Goal: Transaction & Acquisition: Obtain resource

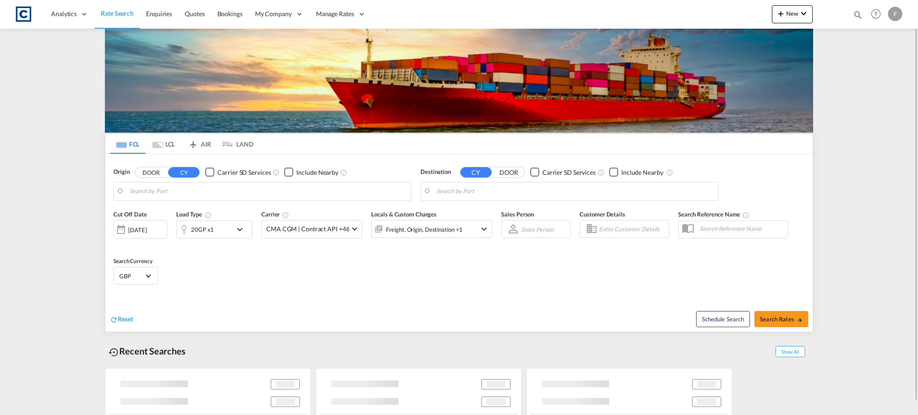
type input "GB-TF3, Telford and Wrekin"
type input "[GEOGRAPHIC_DATA], [GEOGRAPHIC_DATA]"
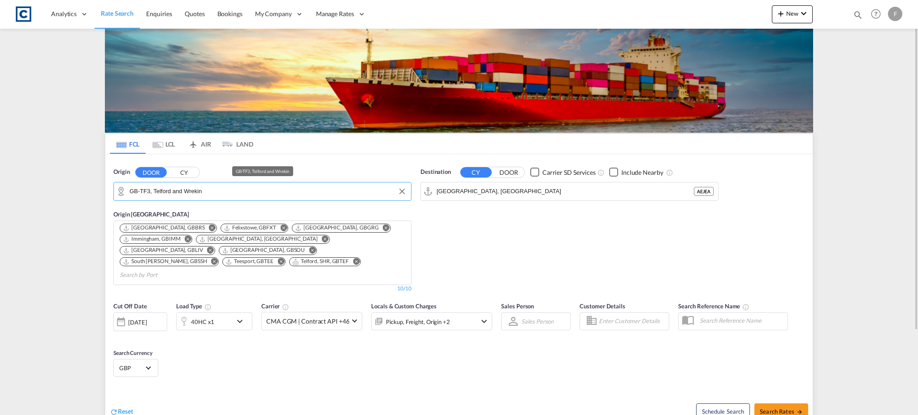
click at [193, 190] on input "GB-TF3, Telford and Wrekin" at bounding box center [268, 191] width 277 height 13
click at [170, 199] on md-autocomplete-wrap "GB-TF3, Telford and Wrekin" at bounding box center [268, 194] width 277 height 18
click at [173, 190] on input "GB-TF3, Telford and Wrekin" at bounding box center [268, 191] width 277 height 13
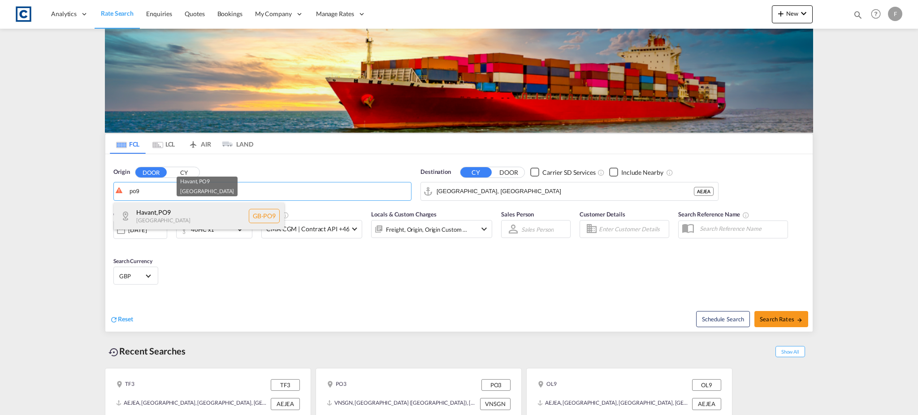
click at [177, 212] on div "Havant , PO9 [GEOGRAPHIC_DATA] [GEOGRAPHIC_DATA]-PO9" at bounding box center [199, 216] width 170 height 27
type input "GB-PO9, Havant"
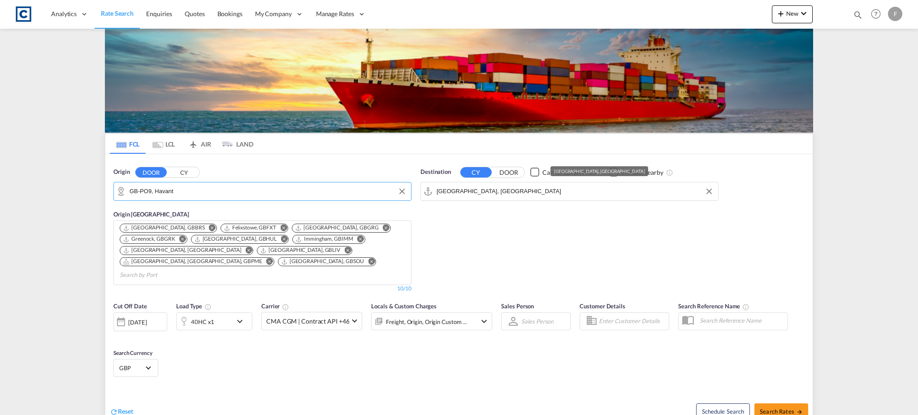
click at [503, 199] on md-autocomplete-wrap "[GEOGRAPHIC_DATA], [GEOGRAPHIC_DATA]" at bounding box center [574, 194] width 277 height 18
click at [500, 194] on input "[GEOGRAPHIC_DATA], [GEOGRAPHIC_DATA]" at bounding box center [574, 191] width 277 height 13
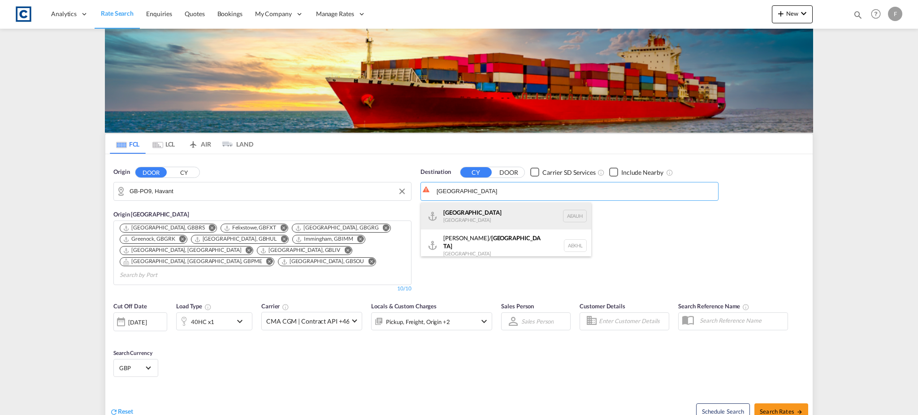
click at [496, 217] on div "[GEOGRAPHIC_DATA] [GEOGRAPHIC_DATA] [GEOGRAPHIC_DATA]" at bounding box center [506, 216] width 170 height 27
type input "[GEOGRAPHIC_DATA], [GEOGRAPHIC_DATA]"
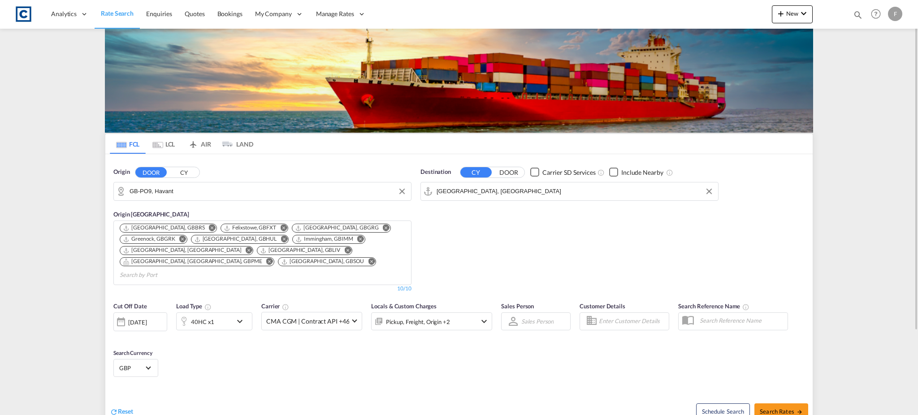
click at [125, 359] on div "GBP د.إ AED [GEOGRAPHIC_DATA] Dirham Af AFN Afghan afghani Lek ALL [GEOGRAPHIC_…" at bounding box center [135, 368] width 45 height 18
click at [140, 364] on div "GBP د.إ AED [GEOGRAPHIC_DATA] Dirham Af AFN Afghan afghani Lek ALL [GEOGRAPHIC_…" at bounding box center [135, 368] width 45 height 18
click at [147, 365] on span "Select Currency: £ GBPUnited Kingdom Pound" at bounding box center [148, 367] width 5 height 5
click at [167, 348] on input "search" at bounding box center [185, 350] width 131 height 8
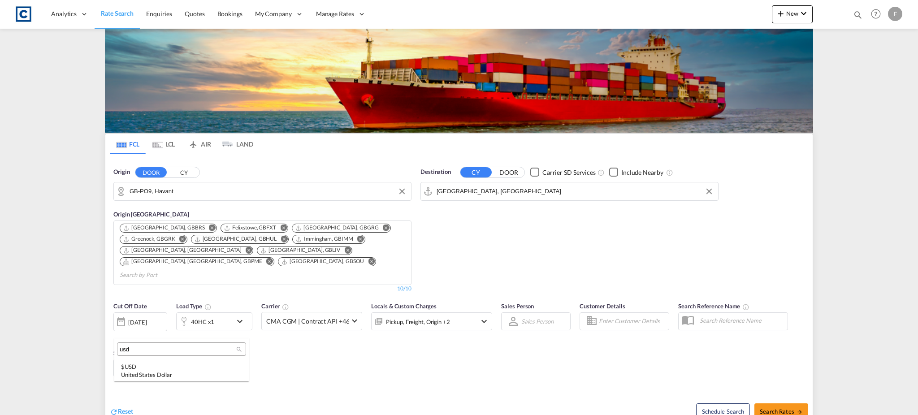
scroll to position [0, 0]
type input "usd"
click at [160, 369] on div "$ USD United States Dollar" at bounding box center [181, 371] width 121 height 16
click at [445, 315] on div "Pickup, Freight, Origin +2" at bounding box center [418, 321] width 64 height 13
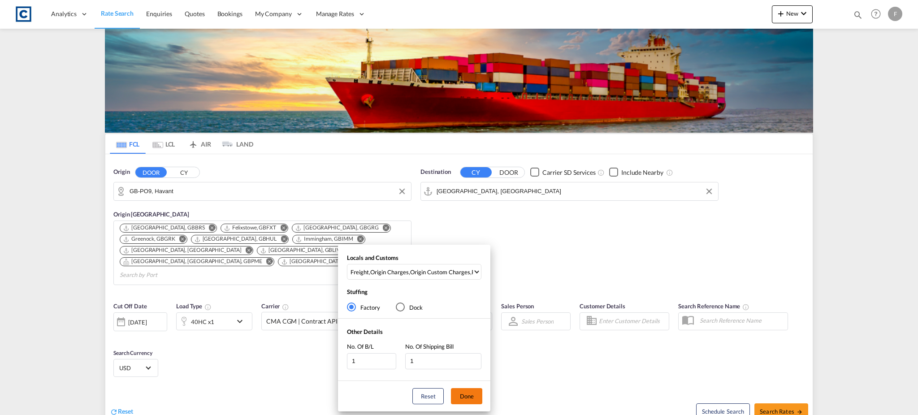
click at [470, 398] on button "Done" at bounding box center [466, 396] width 31 height 16
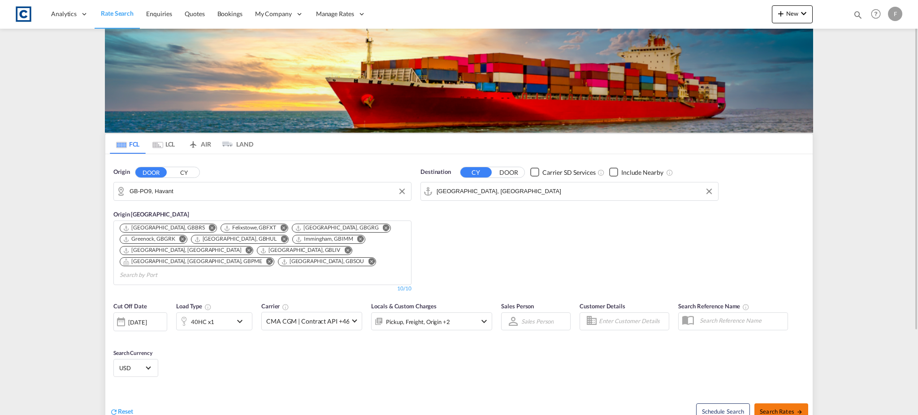
click at [777, 406] on button "Search Rates" at bounding box center [781, 411] width 54 height 16
type input "PO9 to AEAUH / [DATE]"
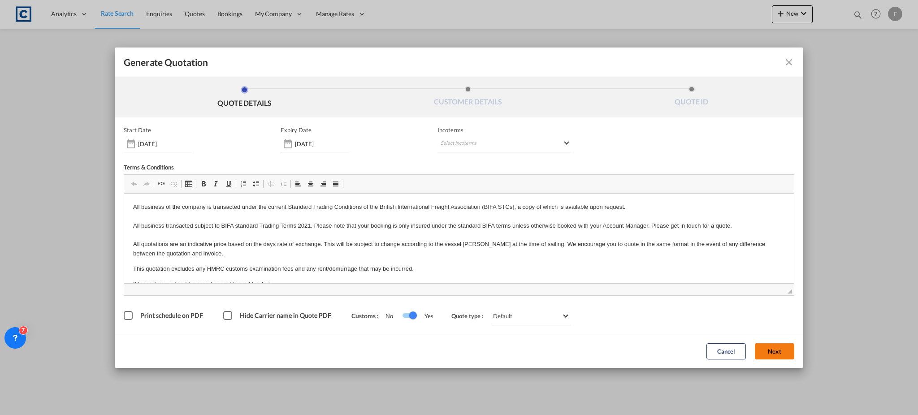
click at [782, 350] on button "Next" at bounding box center [774, 351] width 39 height 16
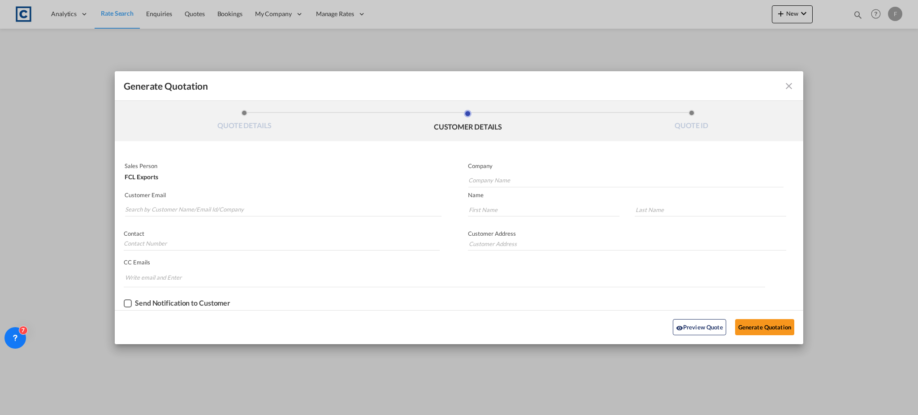
click at [181, 194] on p "Customer Email" at bounding box center [283, 194] width 317 height 7
click at [182, 200] on md-autocomplete-wrap "Generate QuotationQUOTE ..." at bounding box center [283, 208] width 317 height 18
click at [192, 211] on input "Search by Customer Name/Email Id/Company" at bounding box center [283, 209] width 316 height 13
paste input "[PERSON_NAME] - CSS Abudhabi <[EMAIL_ADDRESS][DOMAIN_NAME]>"
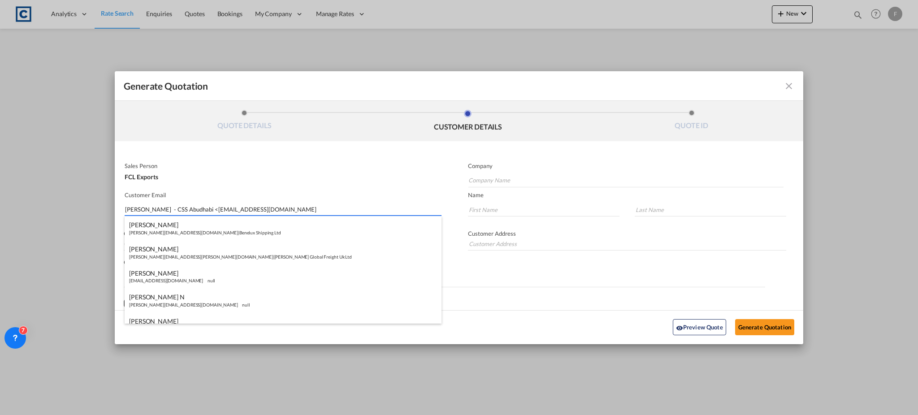
drag, startPoint x: 182, startPoint y: 212, endPoint x: 95, endPoint y: 223, distance: 88.0
click at [95, 223] on div "Generate Quotation QUOTE DETAILS CUSTOMER DETAILS QUOTE ID Start Date [DATE] Ex…" at bounding box center [459, 207] width 918 height 415
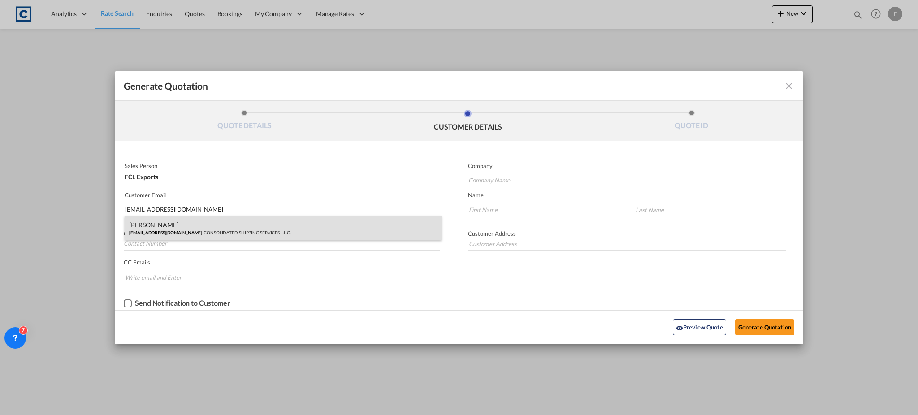
type input "[EMAIL_ADDRESS][DOMAIN_NAME]"
click at [210, 228] on div "[PERSON_NAME] [EMAIL_ADDRESS][DOMAIN_NAME] | CONSOLIDATED SHIPPING SERVICES L.L…" at bounding box center [283, 228] width 317 height 24
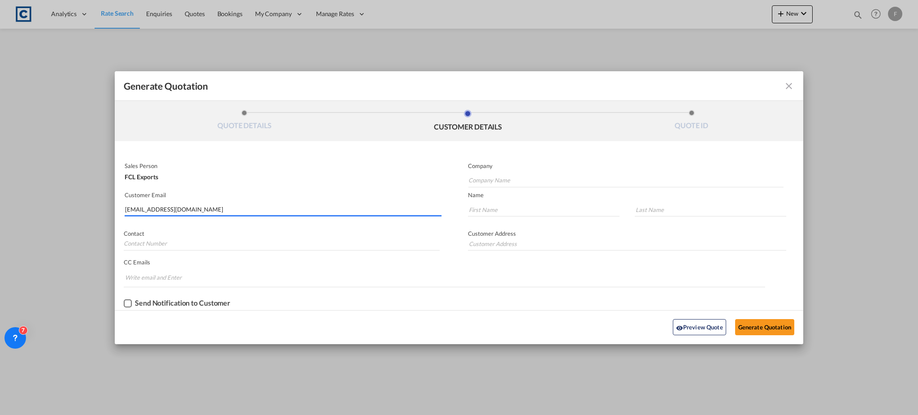
type input "CONSOLIDATED SHIPPING SERVICES L.L.C."
type input "[PERSON_NAME]"
type input "NARAYANA"
type input "[PERSON_NAME]"
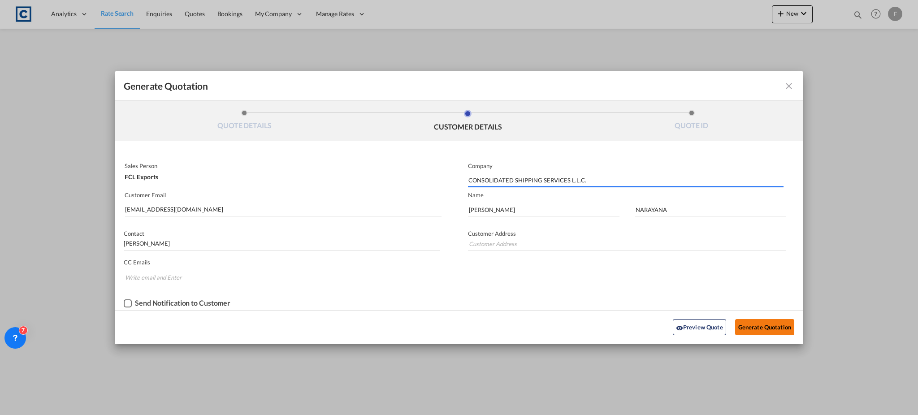
click at [753, 330] on button "Generate Quotation" at bounding box center [764, 327] width 59 height 16
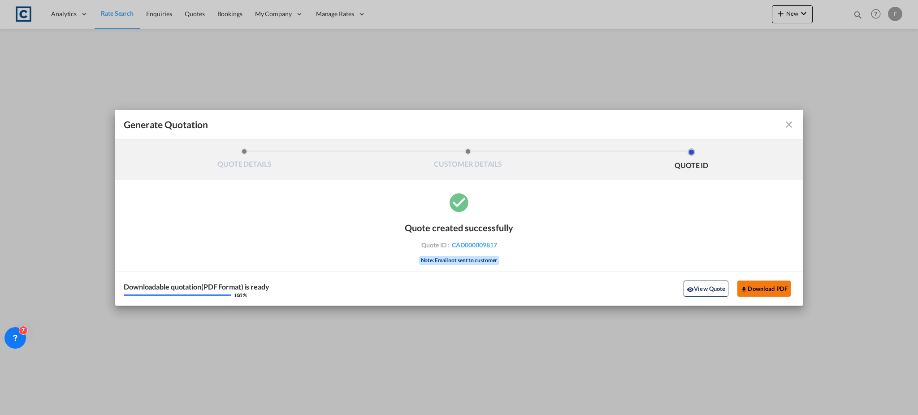
click at [739, 291] on button "Download PDF" at bounding box center [763, 289] width 53 height 16
click at [786, 121] on md-icon "icon-close fg-AAA8AD cursor m-0" at bounding box center [788, 124] width 11 height 11
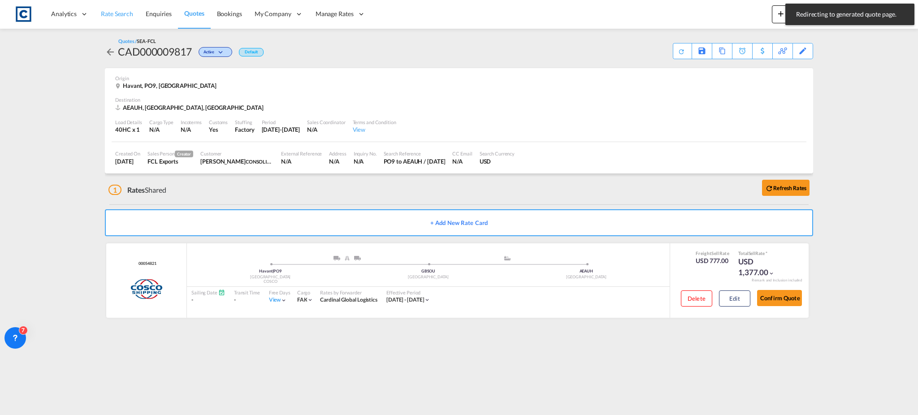
click at [115, 13] on span "Rate Search" at bounding box center [117, 14] width 32 height 8
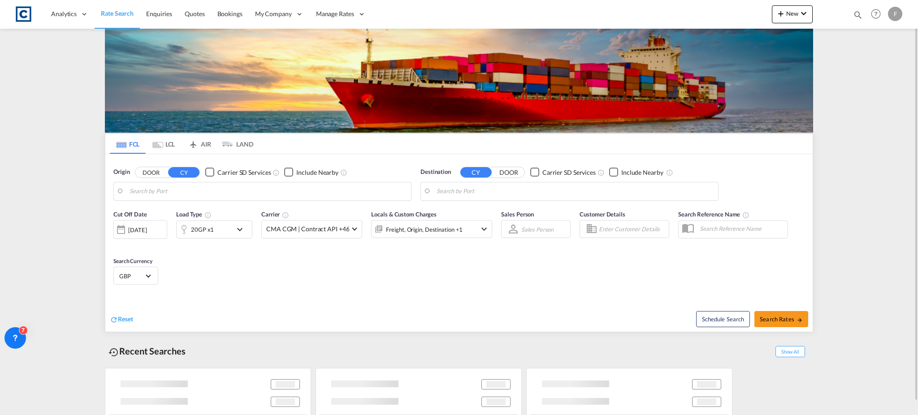
type input "GB-PO9, Havant"
type input "[GEOGRAPHIC_DATA], [GEOGRAPHIC_DATA]"
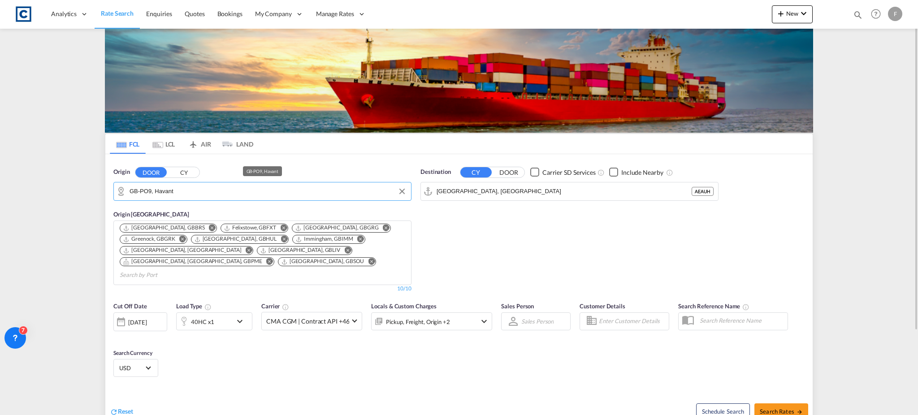
click at [161, 193] on input "GB-PO9, Havant" at bounding box center [268, 191] width 277 height 13
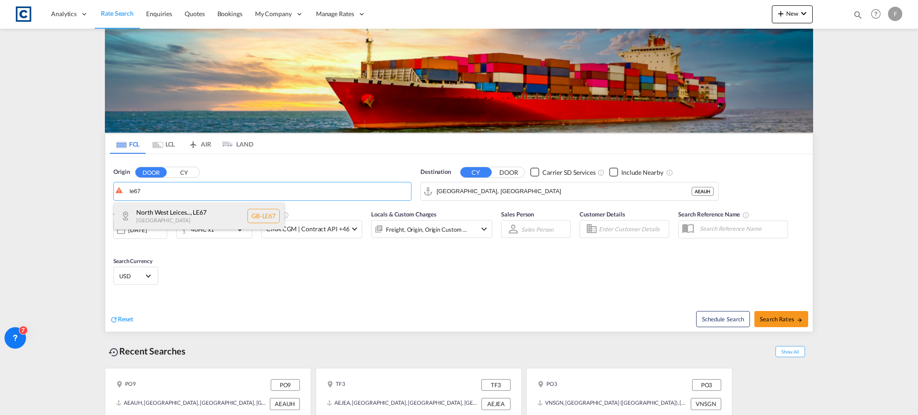
click at [156, 210] on div "North West Leices... , LE67 [GEOGRAPHIC_DATA] [GEOGRAPHIC_DATA]-LE67" at bounding box center [199, 216] width 170 height 27
type input "GB-LE67, [GEOGRAPHIC_DATA]"
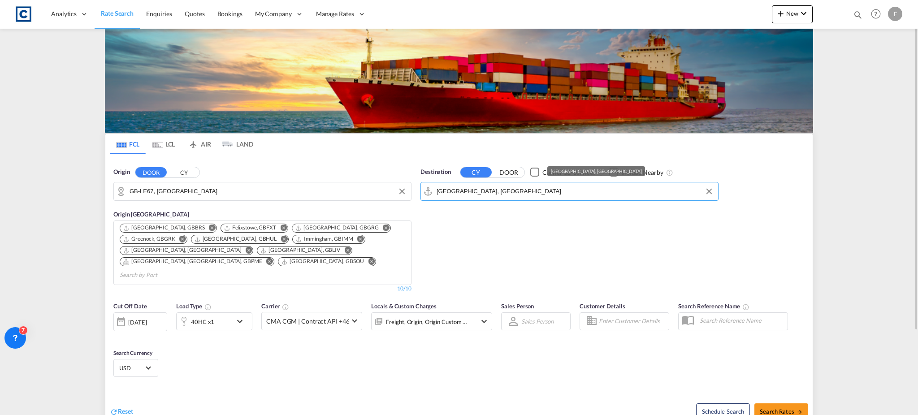
click at [457, 187] on input "[GEOGRAPHIC_DATA], [GEOGRAPHIC_DATA]" at bounding box center [574, 191] width 277 height 13
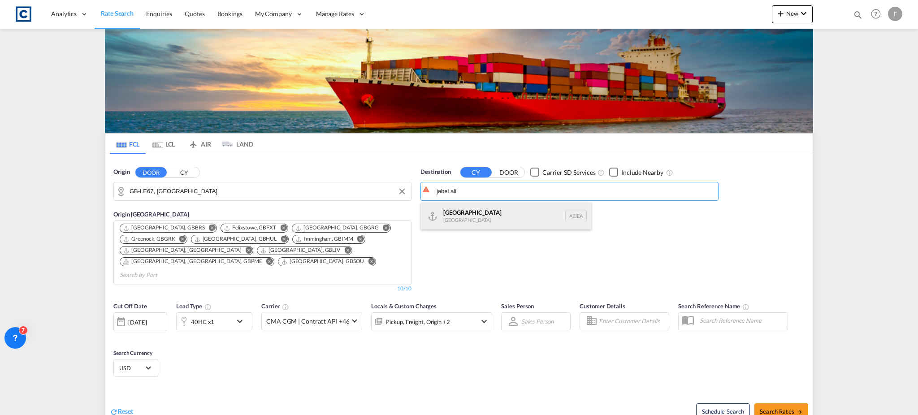
click at [501, 215] on div "[GEOGRAPHIC_DATA] [GEOGRAPHIC_DATA]" at bounding box center [506, 216] width 170 height 27
type input "[GEOGRAPHIC_DATA], [GEOGRAPHIC_DATA]"
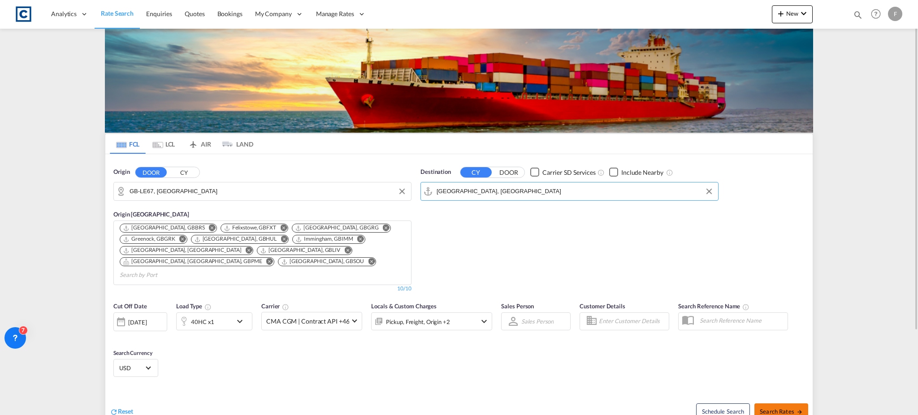
click at [776, 408] on span "Search Rates" at bounding box center [781, 411] width 43 height 7
type input "LE67 to AEJEA / [DATE]"
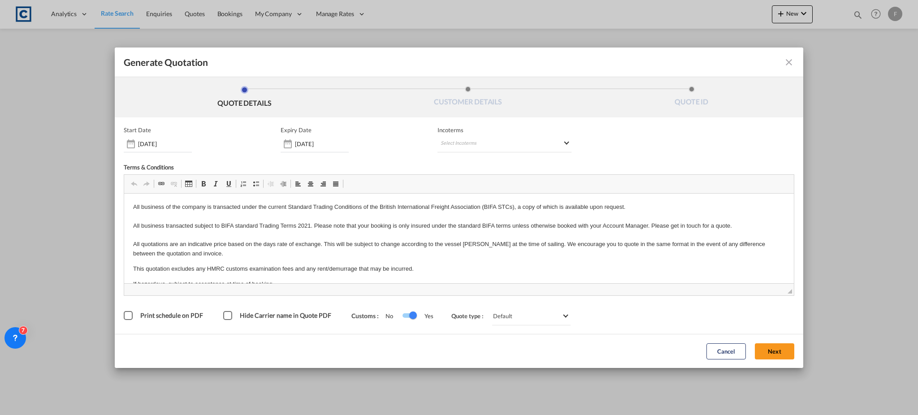
drag, startPoint x: 777, startPoint y: 348, endPoint x: 870, endPoint y: 337, distance: 93.9
click at [777, 348] on button "Next" at bounding box center [774, 351] width 39 height 16
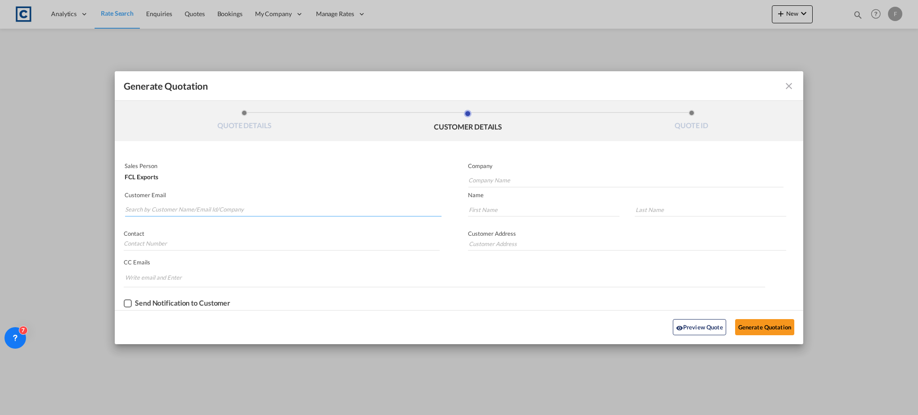
click at [213, 203] on input "Search by Customer Name/Email Id/Company" at bounding box center [283, 209] width 316 height 13
paste input "[PERSON_NAME] <[EMAIL_ADDRESS][PERSON_NAME][DOMAIN_NAME]>"
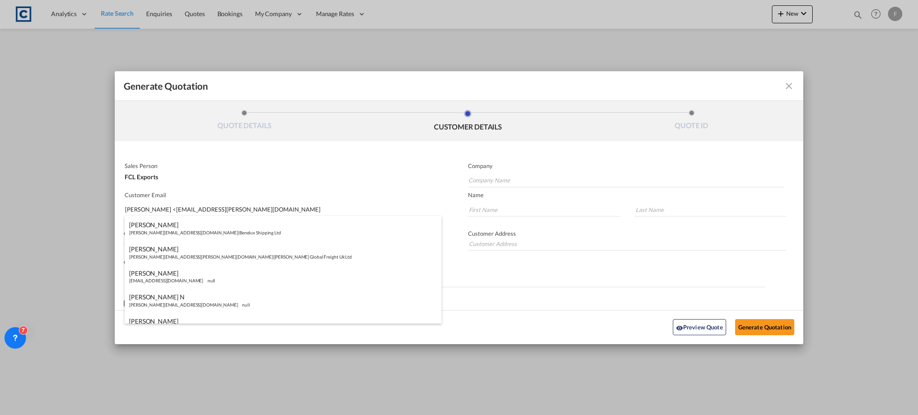
drag, startPoint x: 176, startPoint y: 207, endPoint x: 94, endPoint y: 207, distance: 81.6
click at [94, 207] on div "Generate Quotation QUOTE DETAILS CUSTOMER DETAILS QUOTE ID Start Date [DATE] Ex…" at bounding box center [459, 207] width 918 height 415
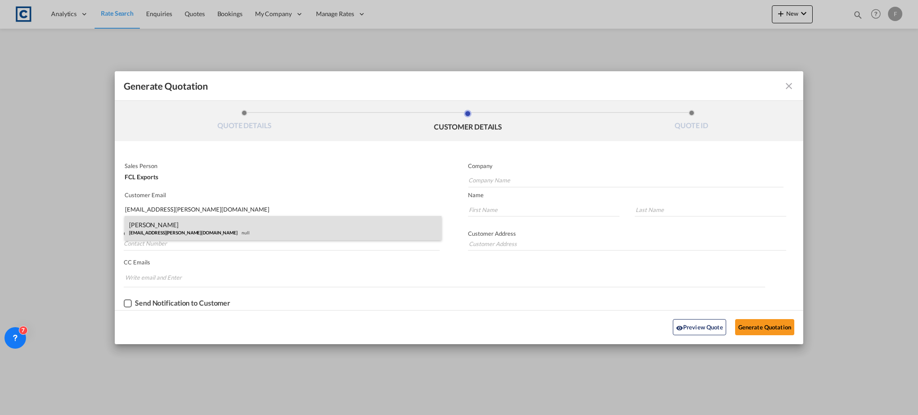
type input "[EMAIL_ADDRESS][PERSON_NAME][DOMAIN_NAME]"
click at [167, 225] on div "Nanda K [EMAIL_ADDRESS][PERSON_NAME][DOMAIN_NAME] null" at bounding box center [283, 228] width 317 height 24
type input "ASYAD"
type input "[EMAIL_ADDRESS][PERSON_NAME][DOMAIN_NAME]"
type input "Nanda"
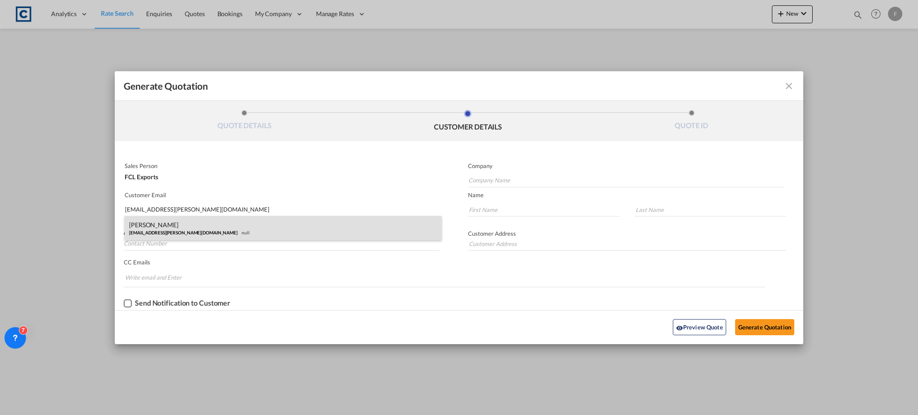
type input "K"
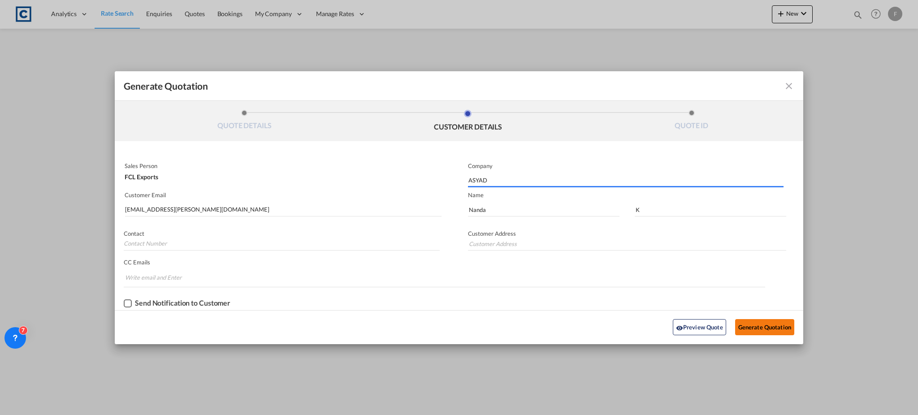
click at [770, 328] on button "Generate Quotation" at bounding box center [764, 327] width 59 height 16
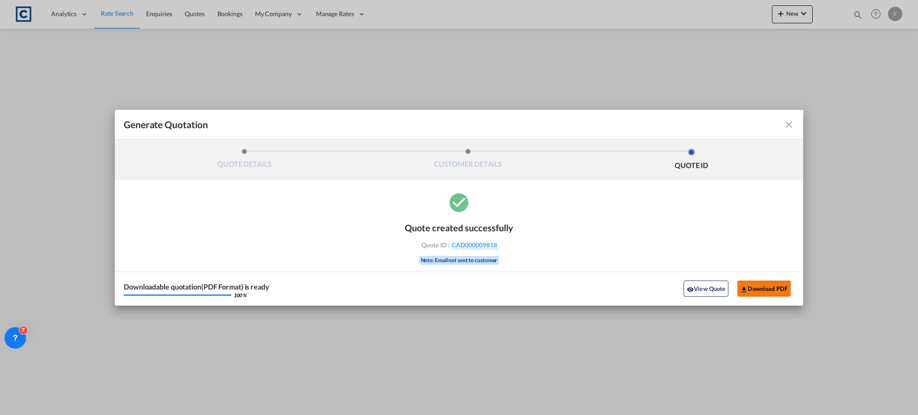
click at [747, 291] on md-icon "icon-download" at bounding box center [743, 289] width 7 height 7
